Goal: Task Accomplishment & Management: Manage account settings

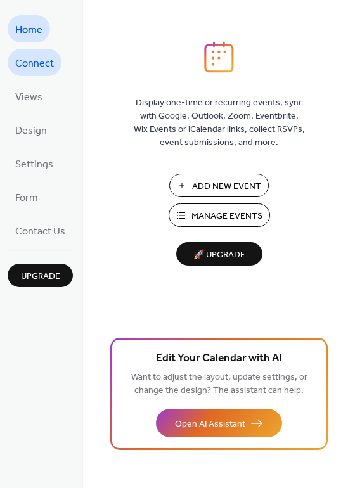
click at [51, 62] on span "Connect" at bounding box center [34, 64] width 39 height 20
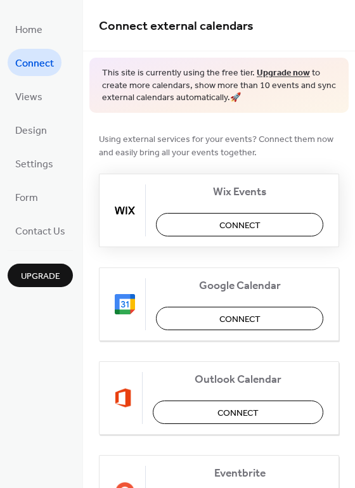
click at [228, 226] on span "Connect" at bounding box center [239, 225] width 41 height 13
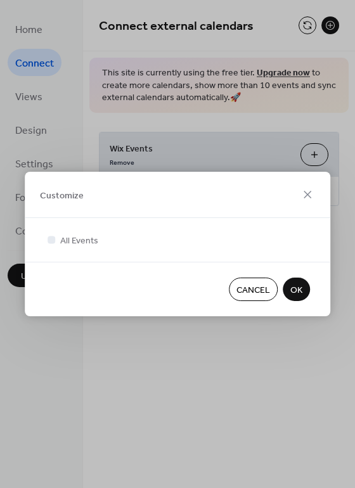
click at [302, 295] on span "OK" at bounding box center [296, 290] width 12 height 13
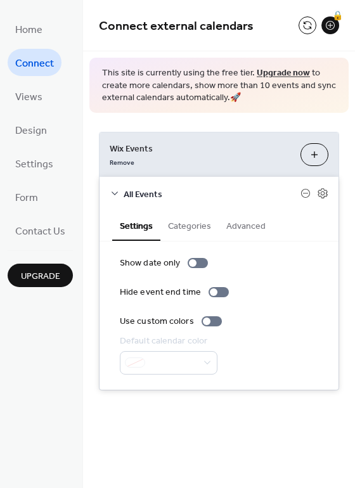
click at [32, 68] on span "Connect" at bounding box center [34, 64] width 39 height 20
click at [30, 27] on span "Home" at bounding box center [28, 30] width 27 height 20
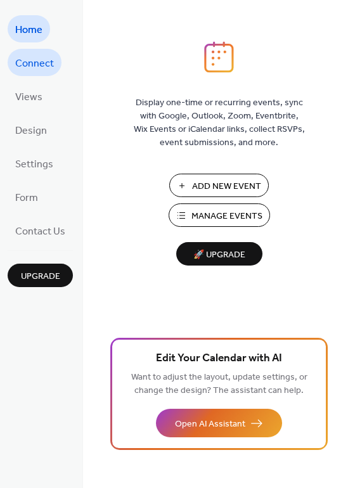
click at [44, 54] on span "Connect" at bounding box center [34, 64] width 39 height 20
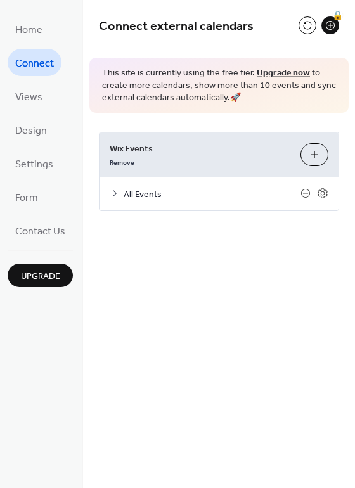
click at [313, 154] on button "Customize" at bounding box center [314, 154] width 28 height 23
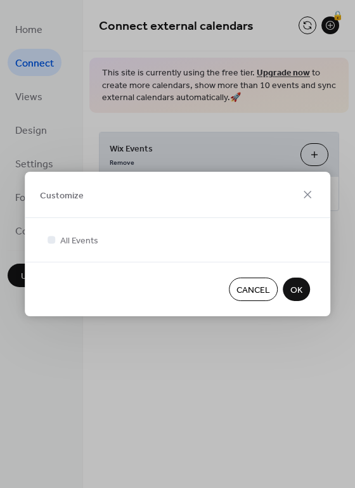
click at [302, 291] on span "OK" at bounding box center [296, 290] width 12 height 13
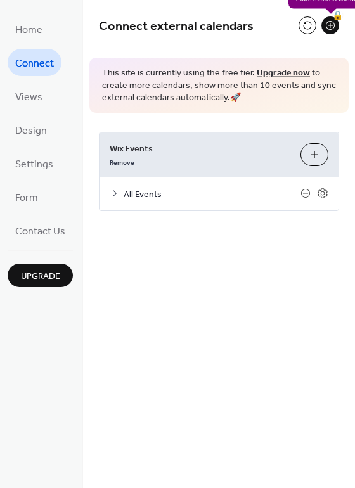
click at [331, 26] on div "🔒" at bounding box center [330, 25] width 18 height 18
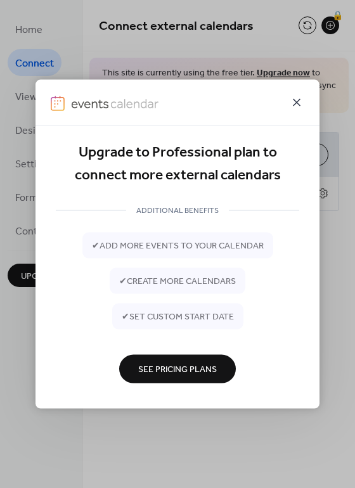
click at [295, 102] on icon at bounding box center [296, 102] width 15 height 15
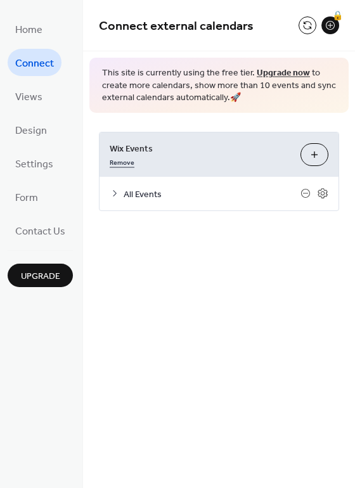
click at [119, 160] on link "Remove" at bounding box center [122, 161] width 25 height 13
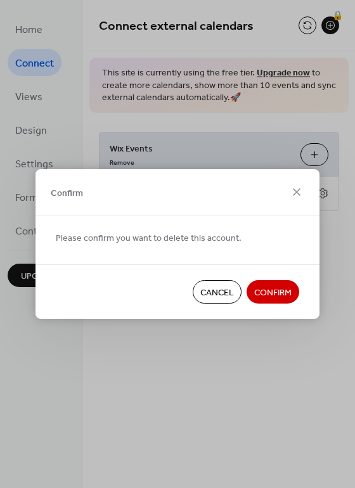
click at [280, 292] on span "Confirm" at bounding box center [272, 293] width 37 height 13
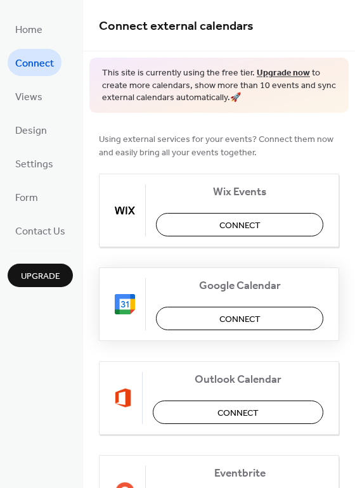
click at [236, 316] on span "Connect" at bounding box center [239, 319] width 41 height 13
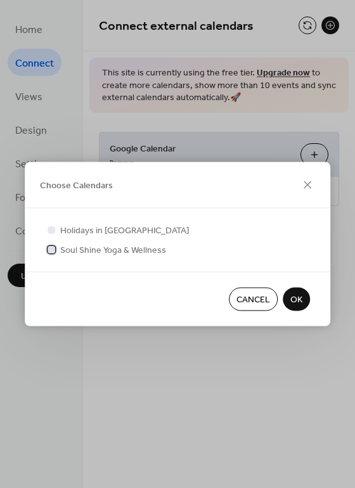
click at [54, 247] on div at bounding box center [52, 249] width 8 height 8
click at [298, 306] on span "OK" at bounding box center [296, 300] width 12 height 13
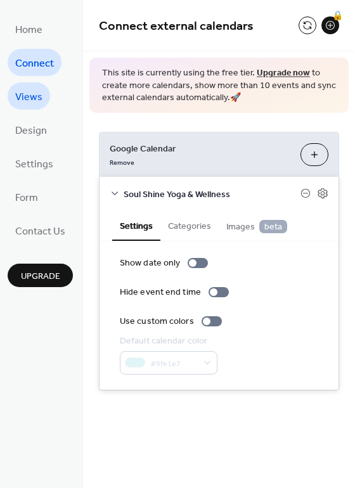
click at [39, 93] on span "Views" at bounding box center [28, 97] width 27 height 20
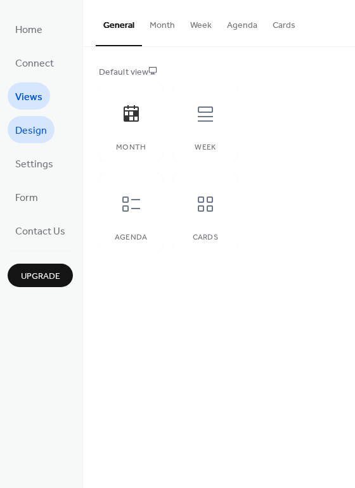
click at [25, 136] on span "Design" at bounding box center [31, 131] width 32 height 20
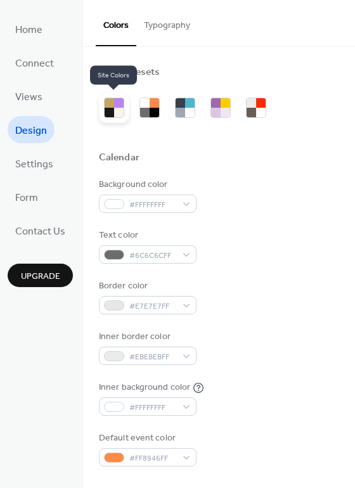
click at [119, 102] on div at bounding box center [119, 103] width 10 height 10
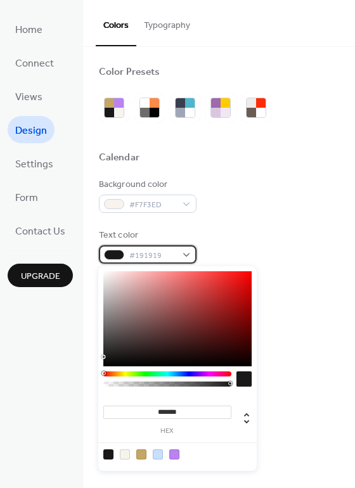
click at [167, 254] on span "#191919" at bounding box center [152, 255] width 47 height 13
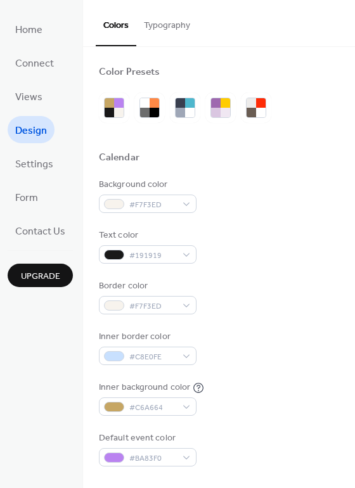
click at [268, 245] on div "Text color #191919" at bounding box center [219, 246] width 240 height 35
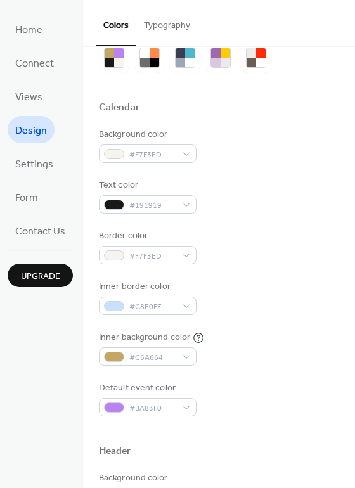
scroll to position [53, 0]
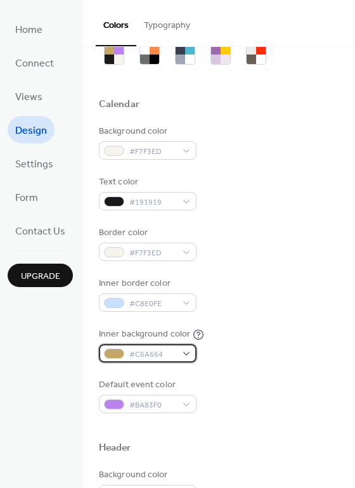
click at [167, 354] on span "#C6A664" at bounding box center [152, 354] width 47 height 13
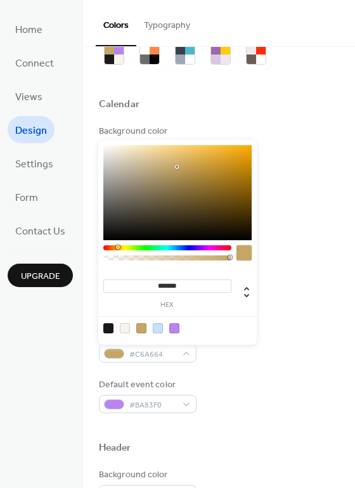
click at [125, 326] on div at bounding box center [125, 328] width 10 height 10
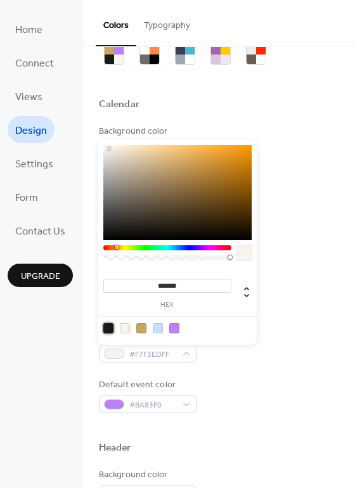
click at [107, 323] on div at bounding box center [108, 328] width 10 height 10
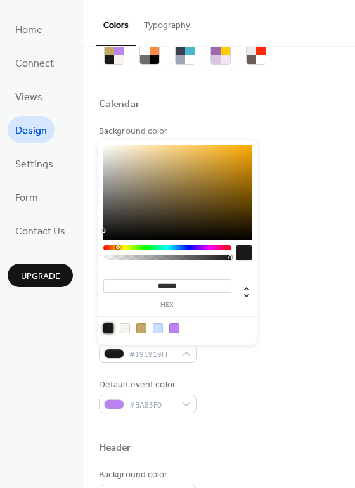
click at [127, 330] on div at bounding box center [125, 328] width 10 height 10
type input "*******"
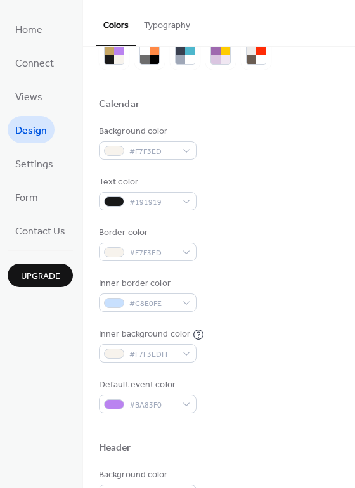
click at [219, 381] on div "Default event color #BA83F0" at bounding box center [219, 395] width 240 height 35
click at [152, 207] on span "#191919" at bounding box center [152, 202] width 47 height 13
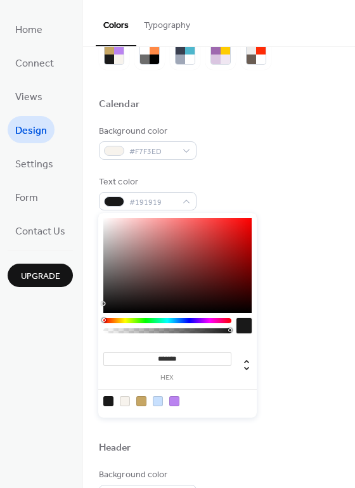
click at [107, 403] on div at bounding box center [108, 401] width 10 height 10
click at [181, 356] on input "*******" at bounding box center [167, 358] width 128 height 13
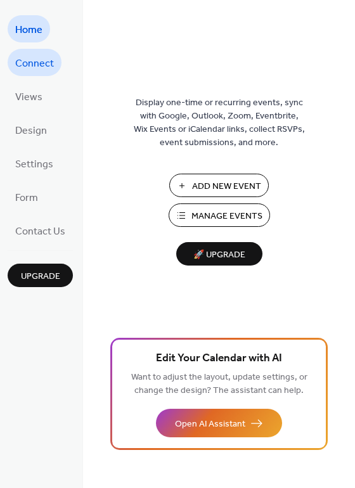
click at [34, 62] on span "Connect" at bounding box center [34, 64] width 39 height 20
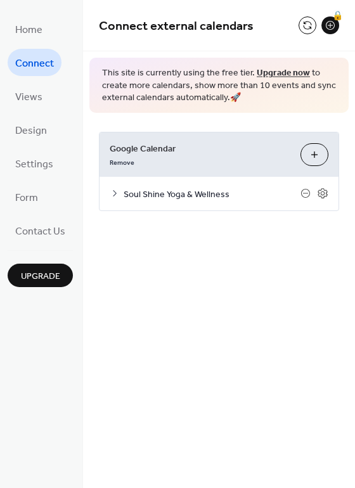
click at [148, 196] on span "Soul Shine Yoga & Wellness" at bounding box center [212, 194] width 177 height 13
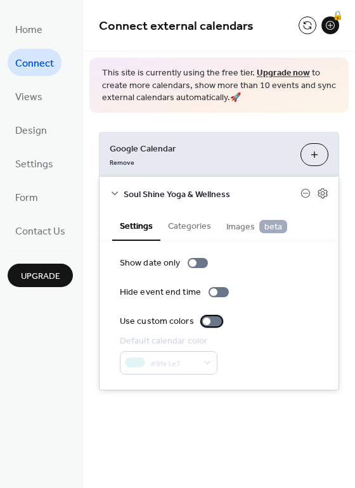
click at [208, 321] on div at bounding box center [212, 321] width 20 height 10
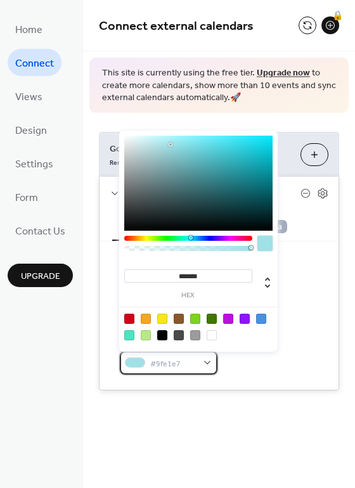
click at [188, 366] on span "#9fe1e7" at bounding box center [173, 363] width 47 height 13
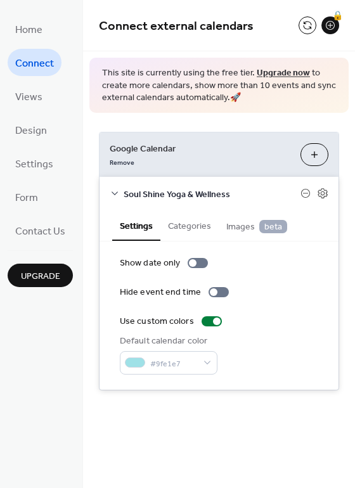
click at [234, 360] on div "Default calendar color #9fe1e7" at bounding box center [219, 355] width 198 height 40
click at [213, 321] on div at bounding box center [217, 322] width 8 height 8
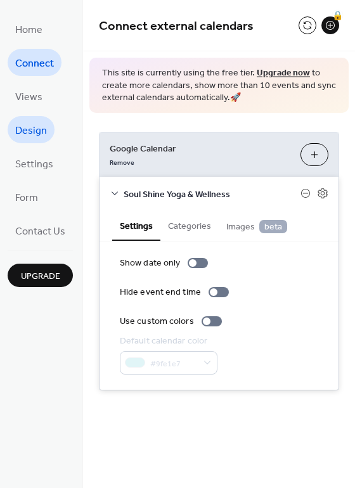
click at [28, 135] on span "Design" at bounding box center [31, 131] width 32 height 20
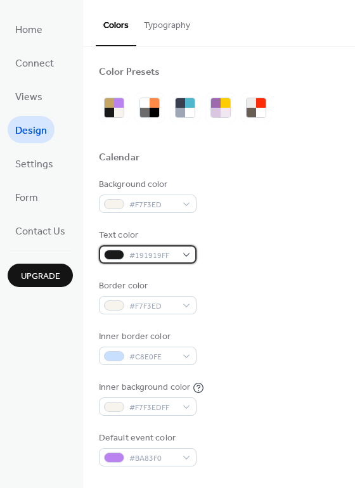
click at [190, 252] on div "#191919FF" at bounding box center [148, 254] width 98 height 18
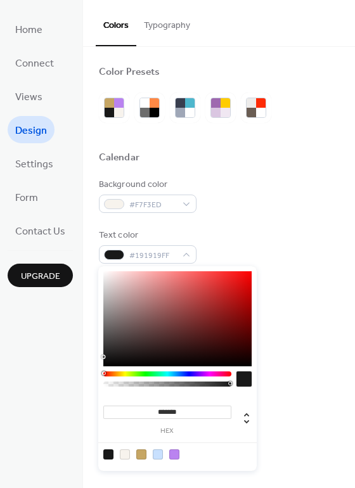
click at [190, 419] on div "******* hex" at bounding box center [167, 419] width 128 height 32
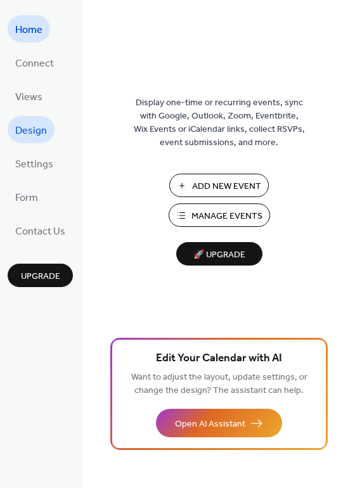
click at [32, 129] on span "Design" at bounding box center [31, 131] width 32 height 20
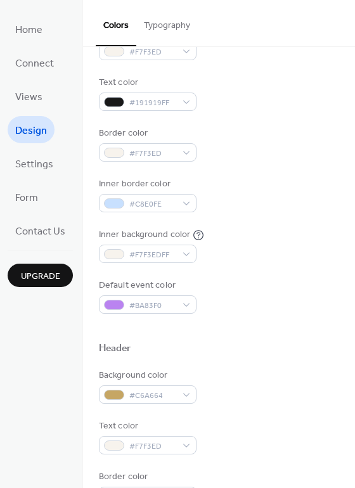
scroll to position [154, 0]
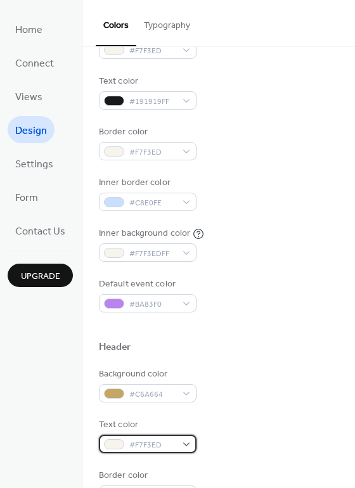
click at [165, 446] on span "#F7F3ED" at bounding box center [152, 445] width 47 height 13
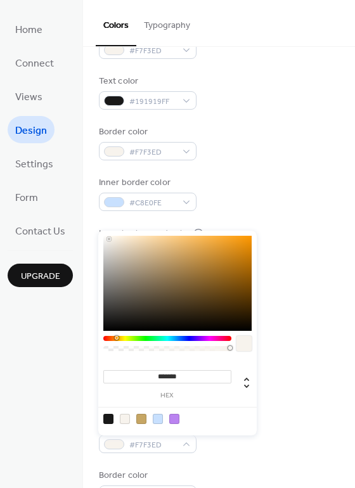
click at [196, 373] on input "*******" at bounding box center [167, 376] width 128 height 13
drag, startPoint x: 196, startPoint y: 373, endPoint x: 89, endPoint y: 375, distance: 107.1
click at [89, 374] on body "Home Connect Views Design Settings Form Contact Us Upgrade Design Upgrade Color…" at bounding box center [177, 244] width 355 height 488
